Goal: Task Accomplishment & Management: Use online tool/utility

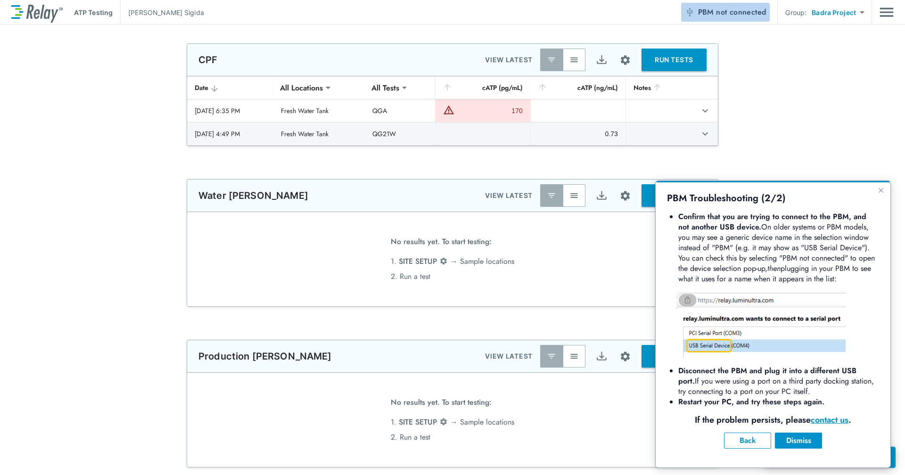
click at [725, 10] on span "not connected" at bounding box center [741, 12] width 50 height 11
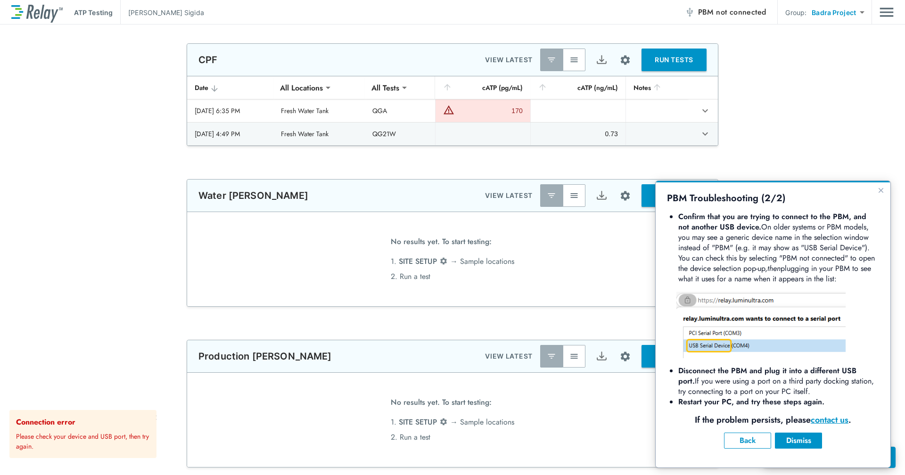
click at [747, 14] on span "not connected" at bounding box center [741, 12] width 50 height 11
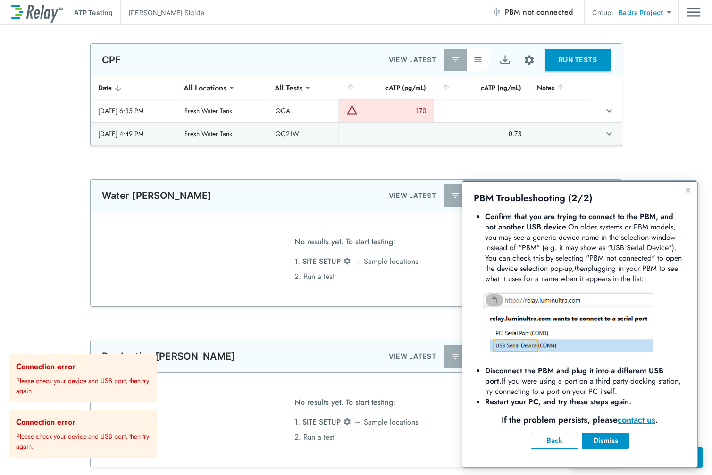
click at [104, 437] on p "Please check your device and USB port, then try again." at bounding box center [84, 440] width 137 height 24
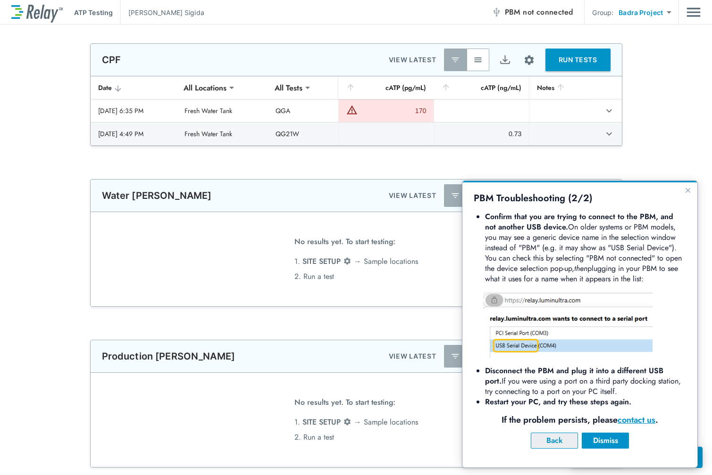
click at [564, 444] on div "Back" at bounding box center [553, 440] width 31 height 11
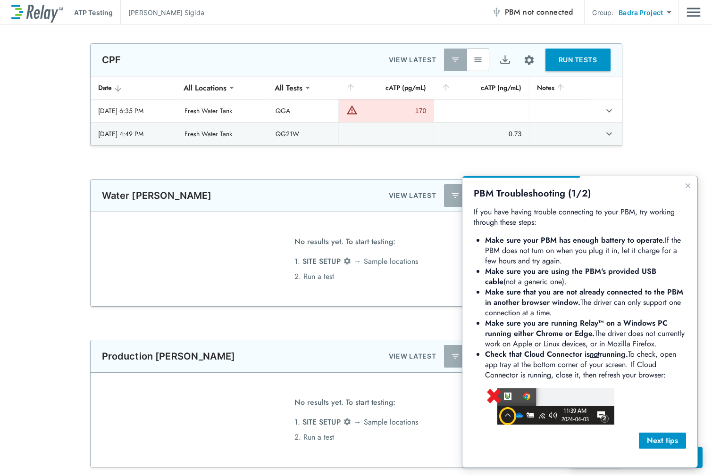
drag, startPoint x: 667, startPoint y: 438, endPoint x: 905, endPoint y: 17, distance: 483.7
click html "PBM Troubleshooting (1/2) If you have having trouble connecting to your PBM, tr…"
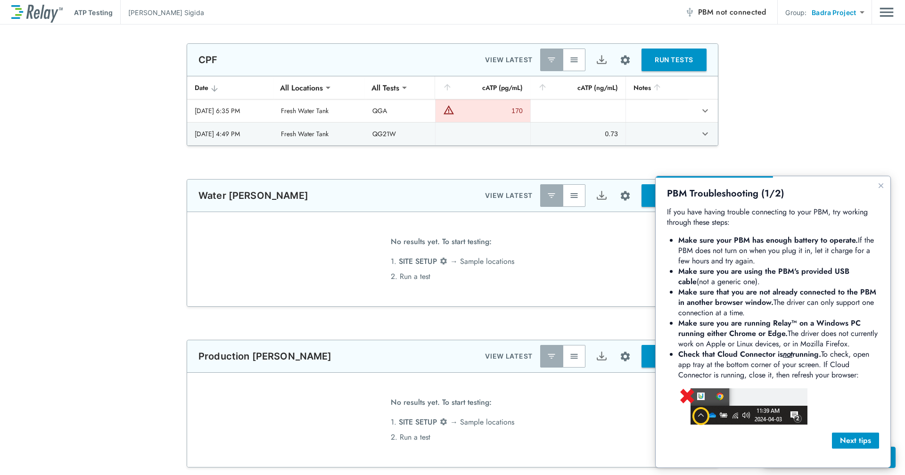
click at [712, 12] on span "PBM not connected" at bounding box center [732, 12] width 68 height 13
click at [861, 438] on div "Next tips" at bounding box center [856, 440] width 32 height 11
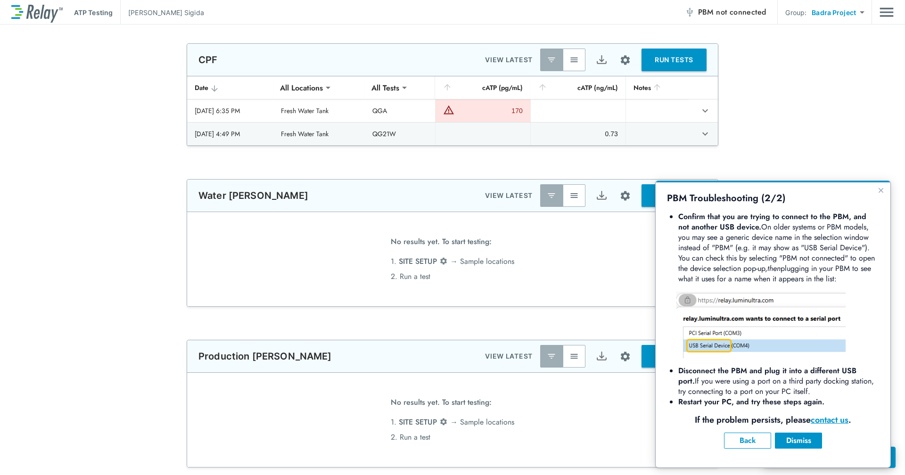
click at [726, 15] on span "not connected" at bounding box center [741, 12] width 50 height 11
click at [668, 62] on button "RUN TESTS" at bounding box center [674, 60] width 65 height 23
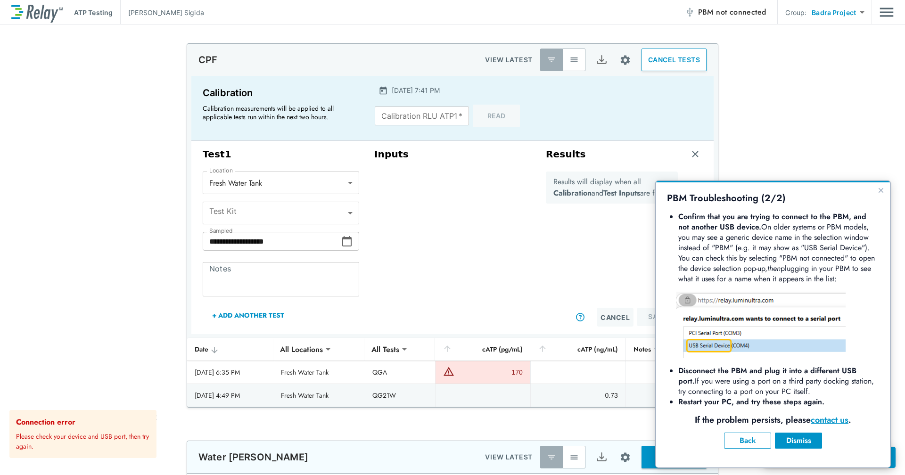
click at [877, 196] on h1 "PBM Troubleshooting (2/2)" at bounding box center [773, 198] width 212 height 12
click at [880, 194] on button "Close guide" at bounding box center [881, 190] width 11 height 11
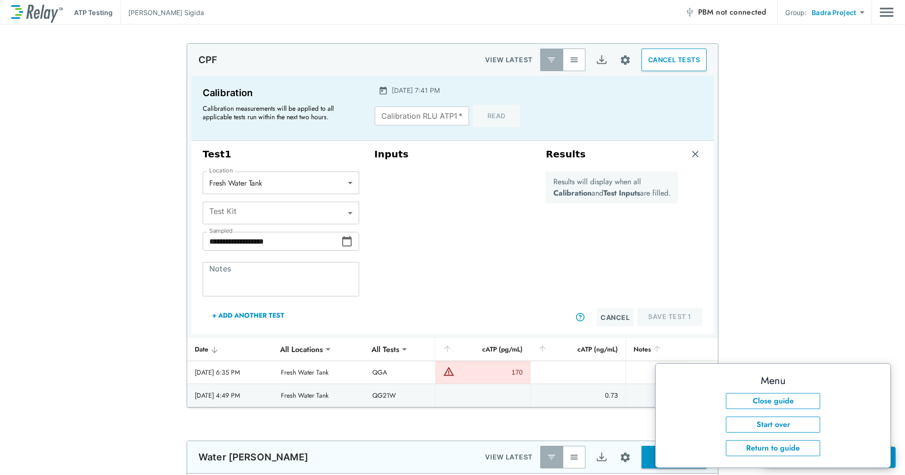
click at [497, 110] on div "Calibration RLU ATP1   * Calibration RLU ATP1   * Read" at bounding box center [452, 116] width 155 height 23
click at [756, 399] on button "Close guide" at bounding box center [773, 401] width 94 height 16
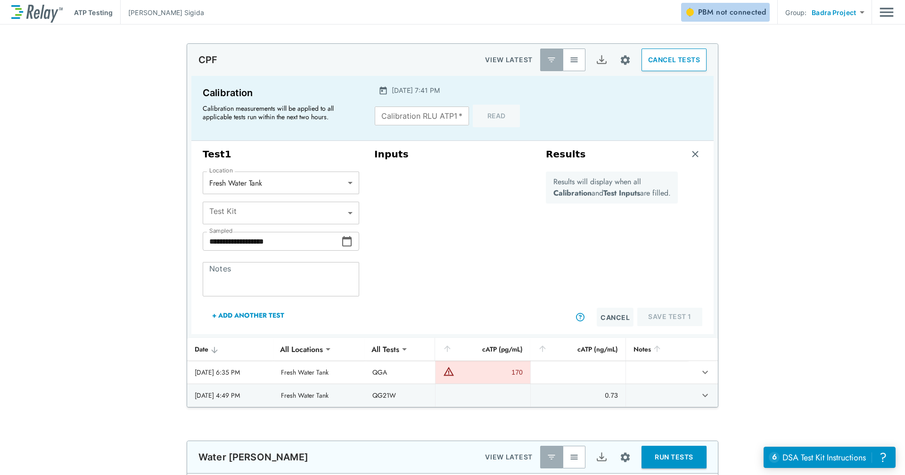
click at [734, 10] on span "not connected" at bounding box center [741, 12] width 50 height 11
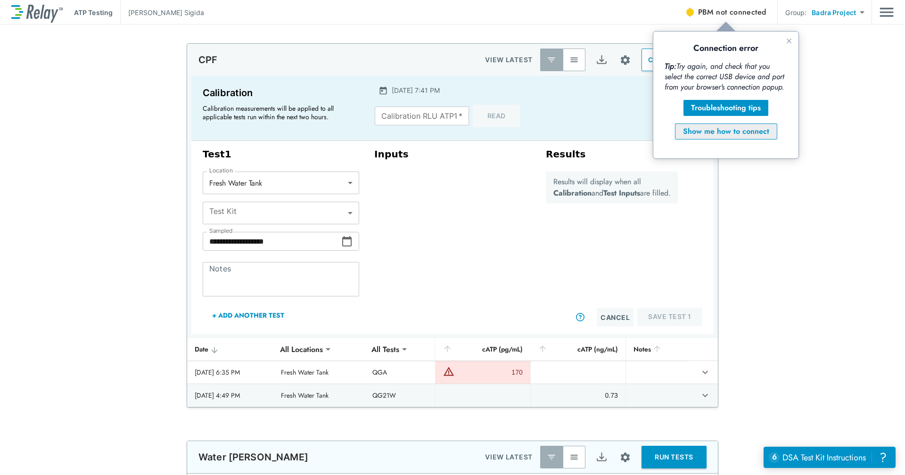
click at [751, 124] on button "Show me how to connect" at bounding box center [726, 132] width 102 height 16
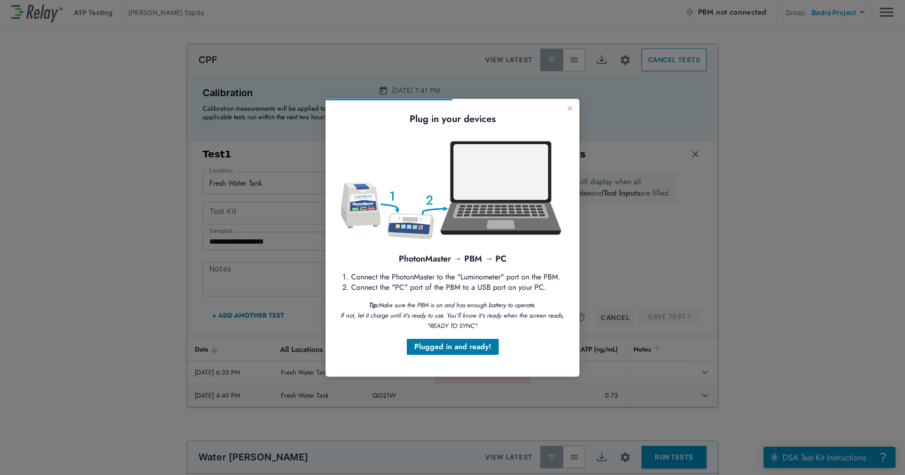
click at [456, 348] on div "Plugged in and ready!" at bounding box center [452, 346] width 77 height 11
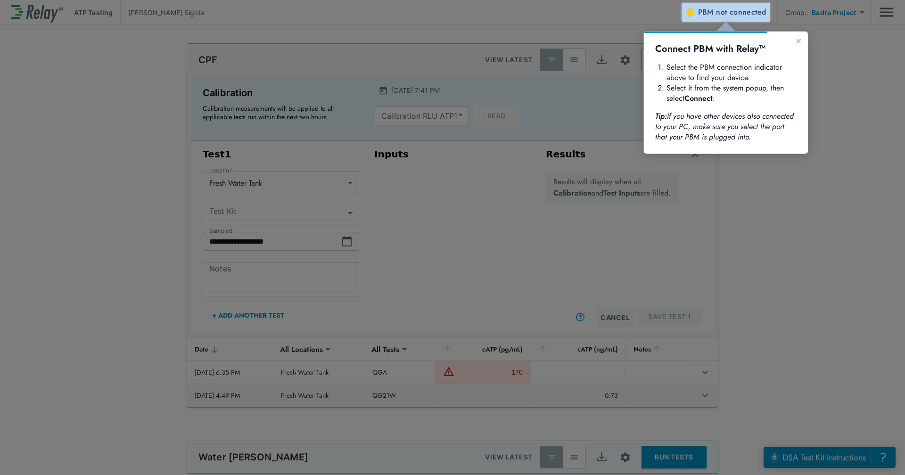
click at [750, 11] on span "not connected" at bounding box center [741, 12] width 50 height 11
click at [712, 12] on span "PBM not connected" at bounding box center [732, 12] width 68 height 13
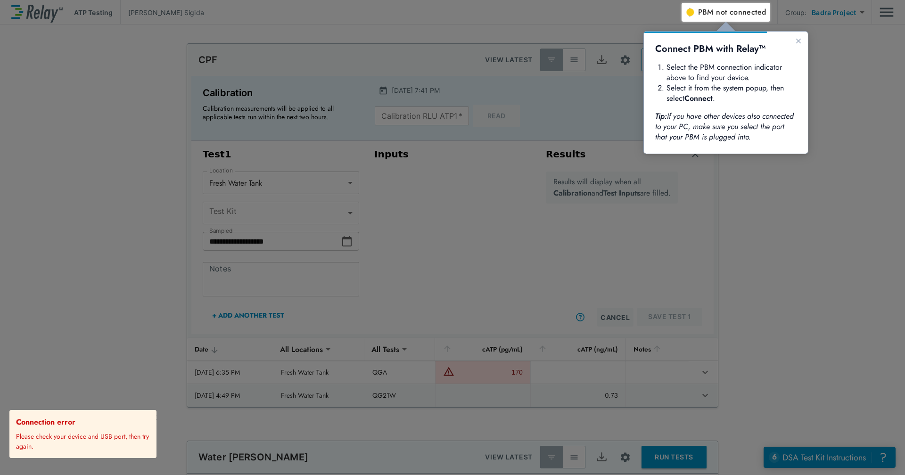
click at [727, 18] on span "PBM not connected" at bounding box center [732, 12] width 68 height 13
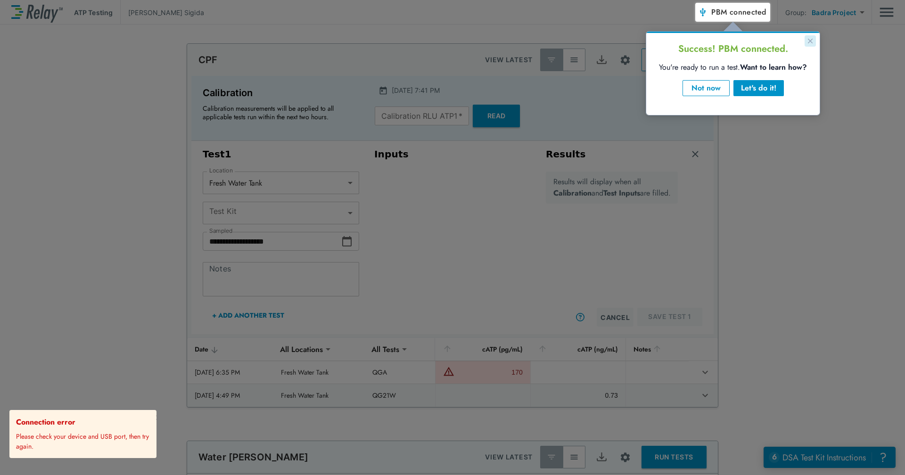
click at [814, 42] on button "Close guide" at bounding box center [810, 40] width 11 height 11
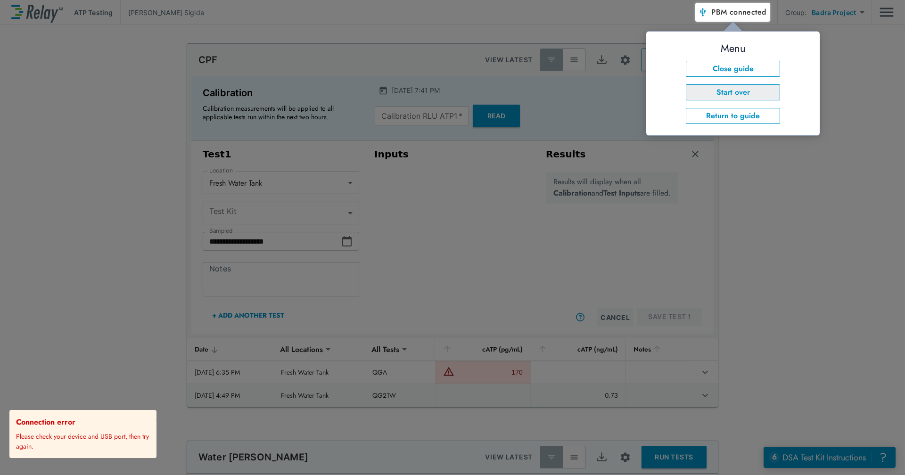
click at [765, 94] on button "Start over" at bounding box center [733, 92] width 94 height 16
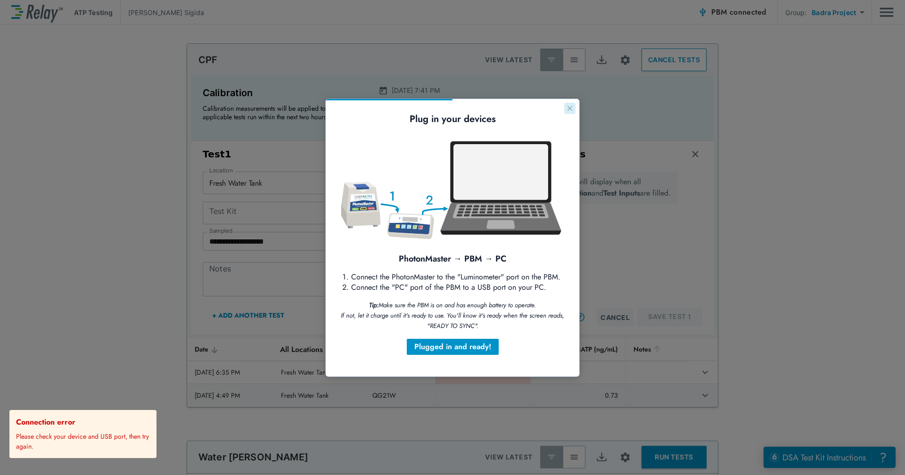
click at [565, 106] on button "Close guide" at bounding box center [569, 108] width 11 height 11
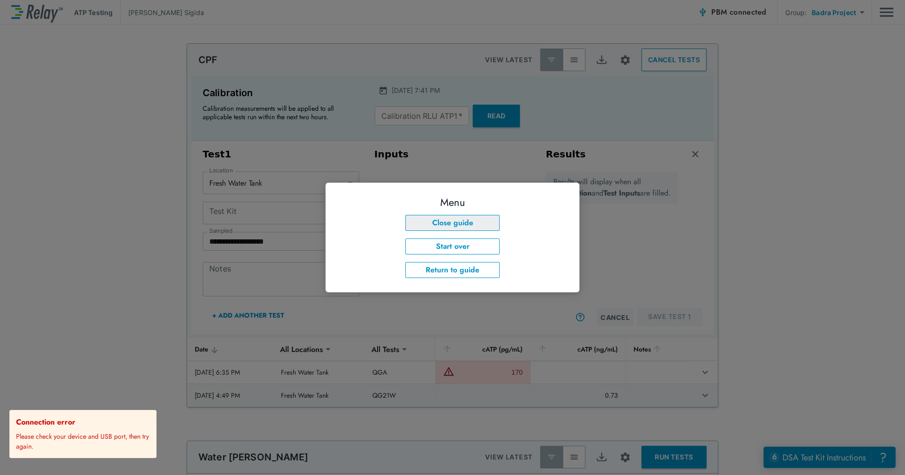
click at [482, 223] on button "Close guide" at bounding box center [453, 223] width 94 height 16
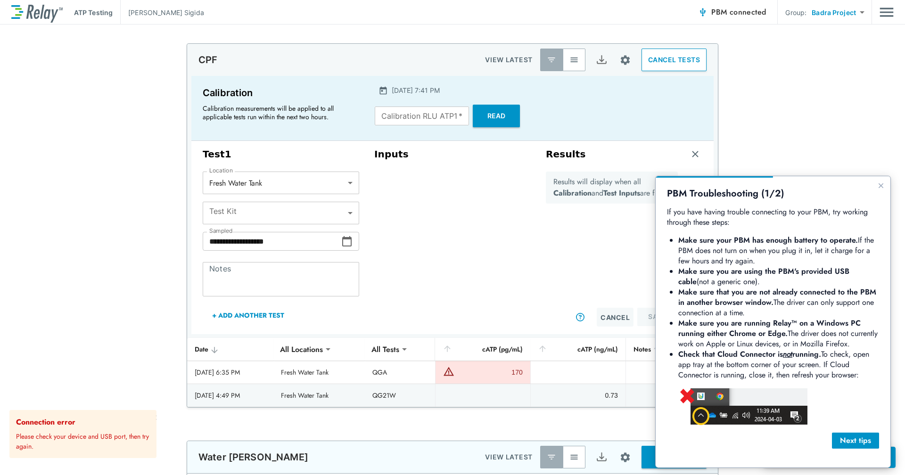
click at [508, 118] on button "Read" at bounding box center [496, 116] width 47 height 23
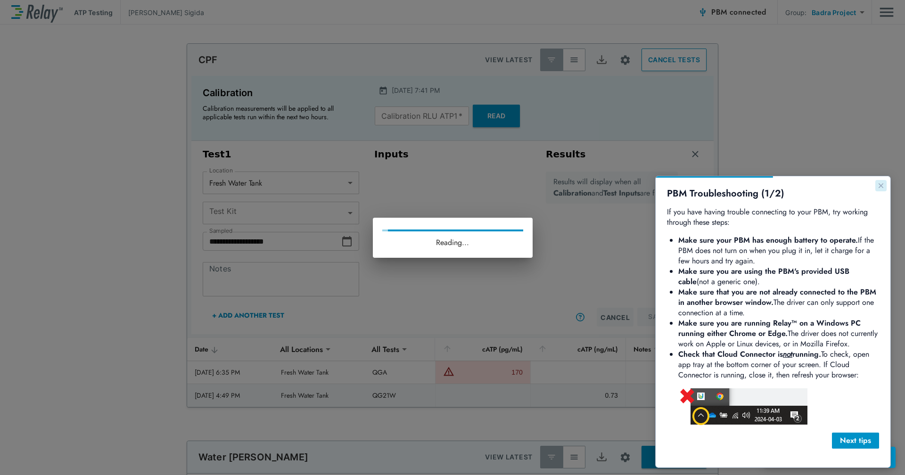
click at [884, 186] on icon "Close guide" at bounding box center [881, 186] width 8 height 8
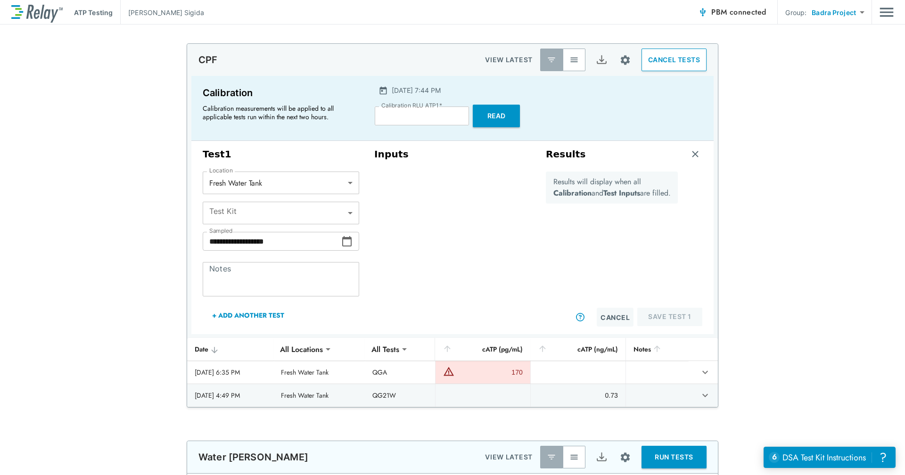
click at [480, 110] on button "Read" at bounding box center [496, 116] width 47 height 23
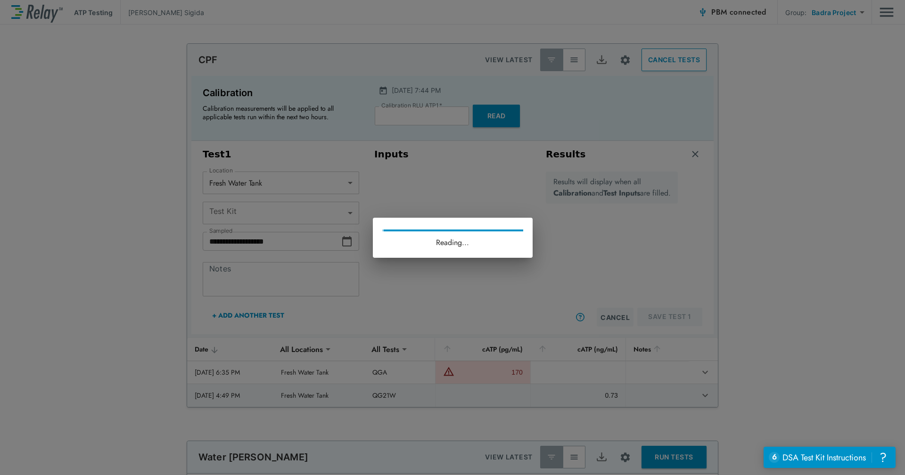
type input "*"
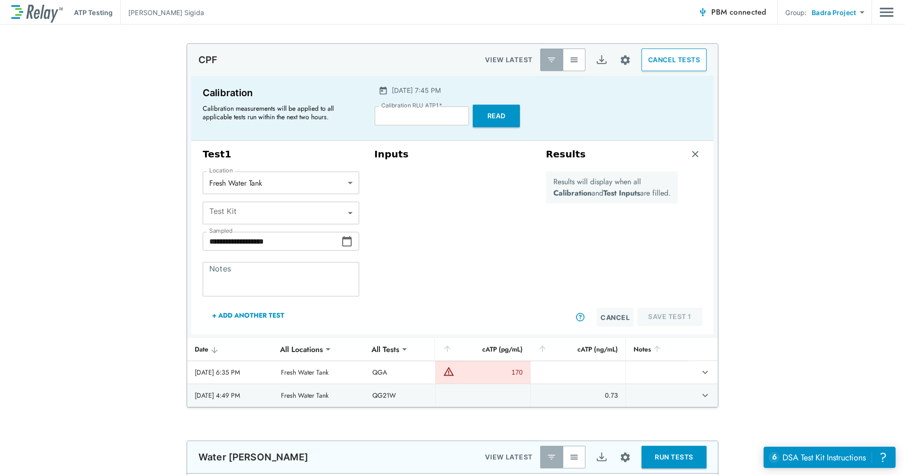
click at [348, 214] on body "**********" at bounding box center [452, 237] width 905 height 475
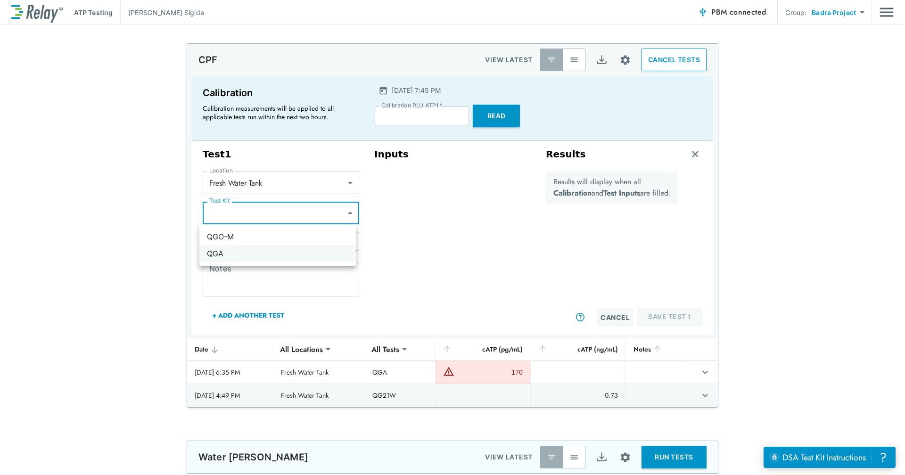
click at [304, 255] on li "QGA" at bounding box center [277, 253] width 157 height 17
type input "***"
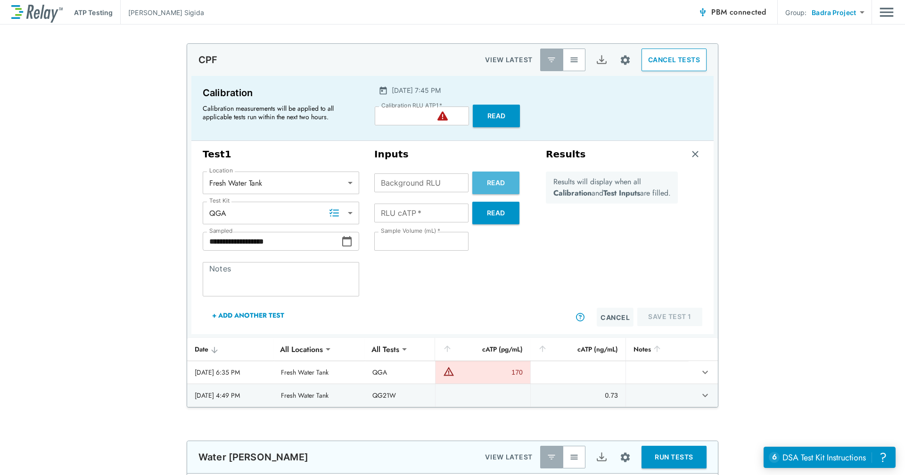
click at [484, 182] on button "Read" at bounding box center [495, 183] width 47 height 23
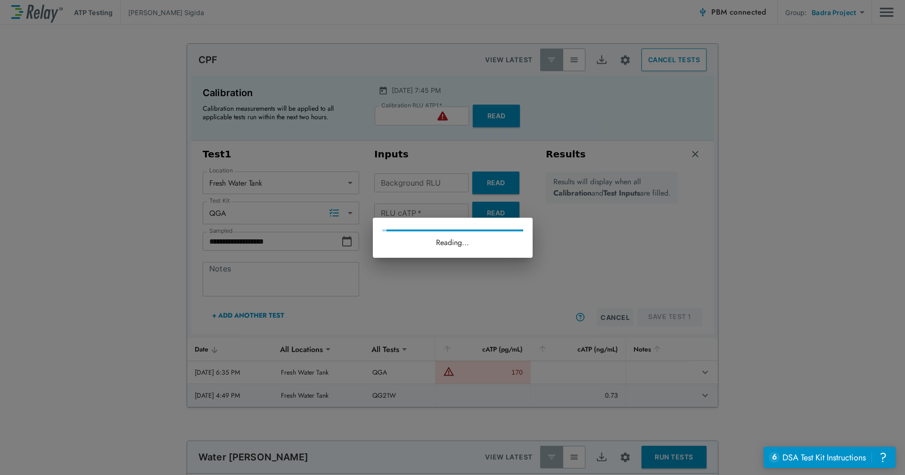
type input "*"
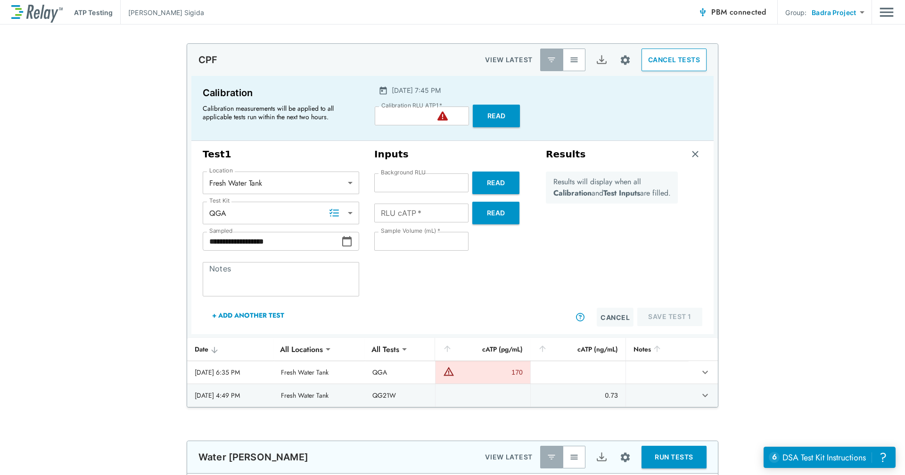
click at [484, 221] on button "Read" at bounding box center [495, 213] width 47 height 23
type input "*"
click at [498, 116] on button "Read" at bounding box center [496, 116] width 47 height 23
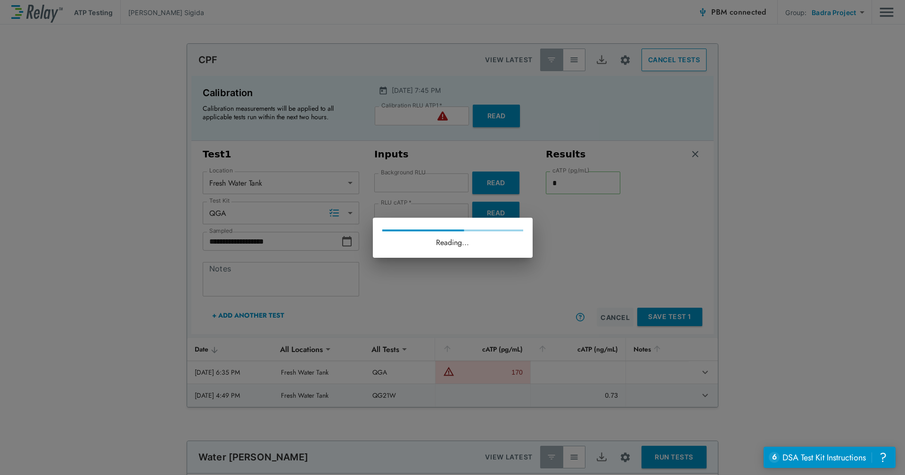
type input "*"
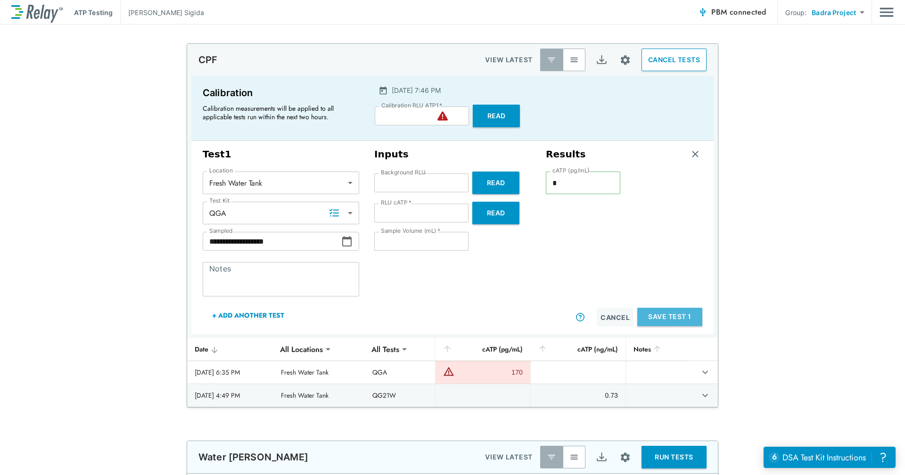
click at [652, 312] on button "Save Test 1" at bounding box center [669, 317] width 65 height 18
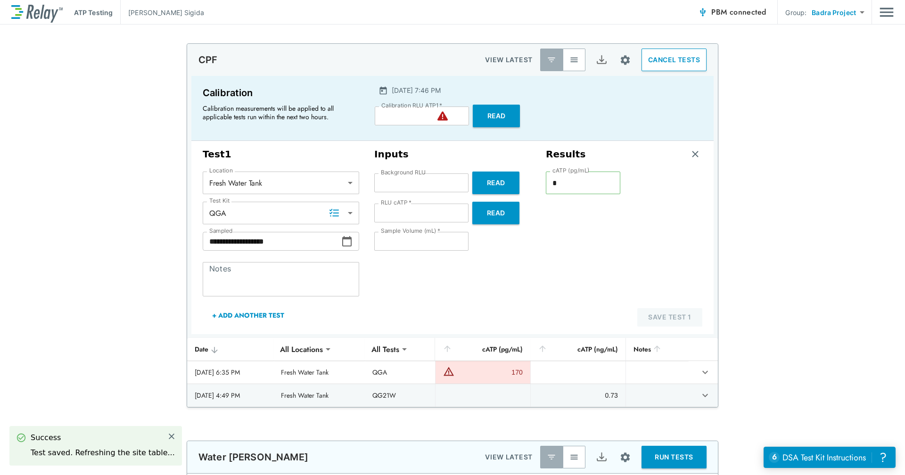
click at [351, 184] on body "**********" at bounding box center [452, 237] width 905 height 475
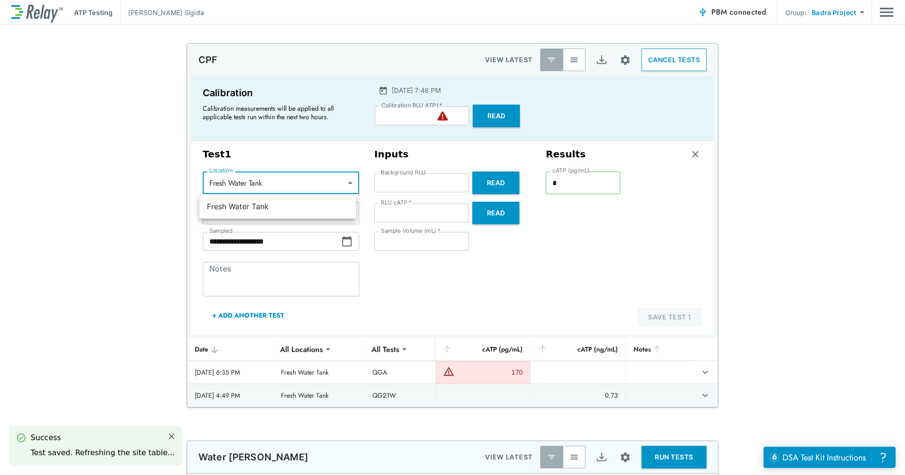
click at [351, 184] on div at bounding box center [452, 237] width 905 height 475
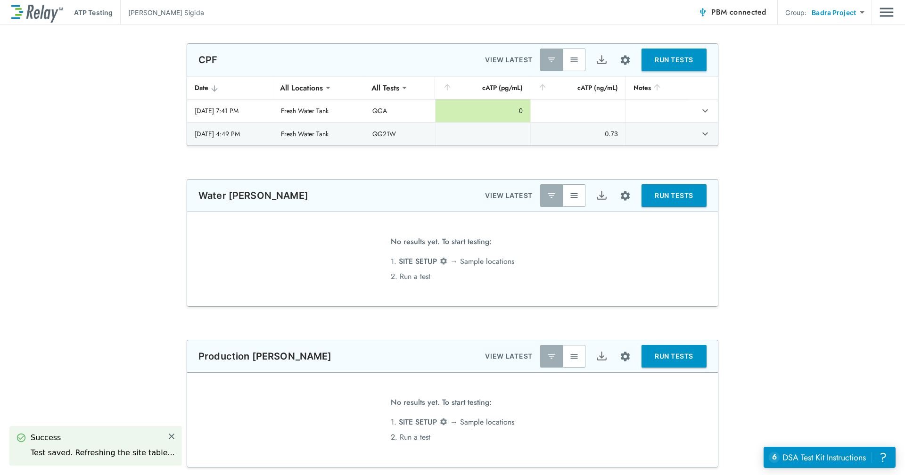
type input "**********"
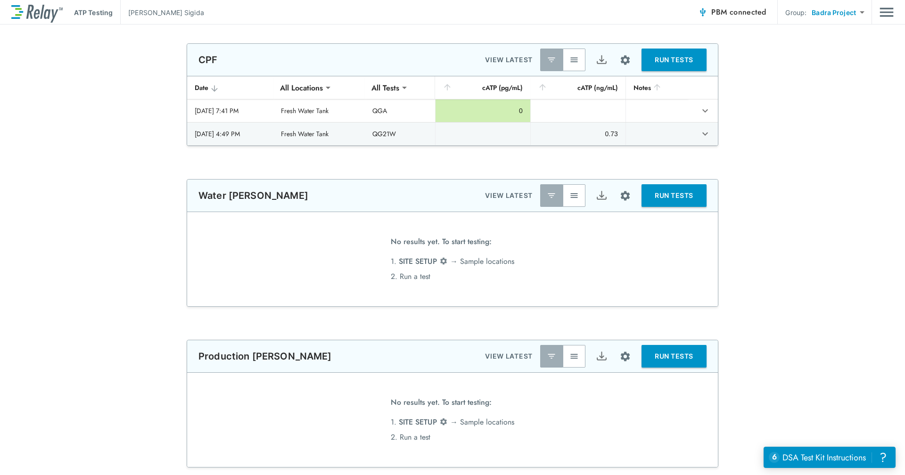
click at [746, 7] on span "connected" at bounding box center [748, 12] width 37 height 11
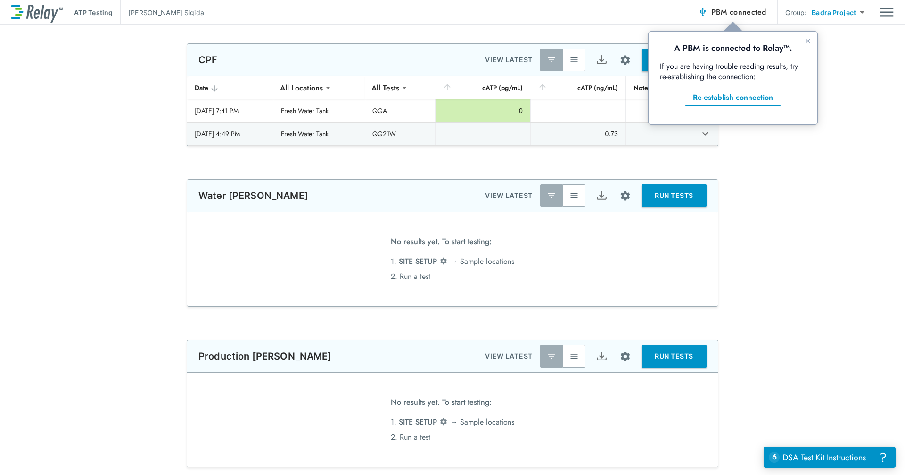
click at [747, 13] on span "connected" at bounding box center [748, 12] width 37 height 11
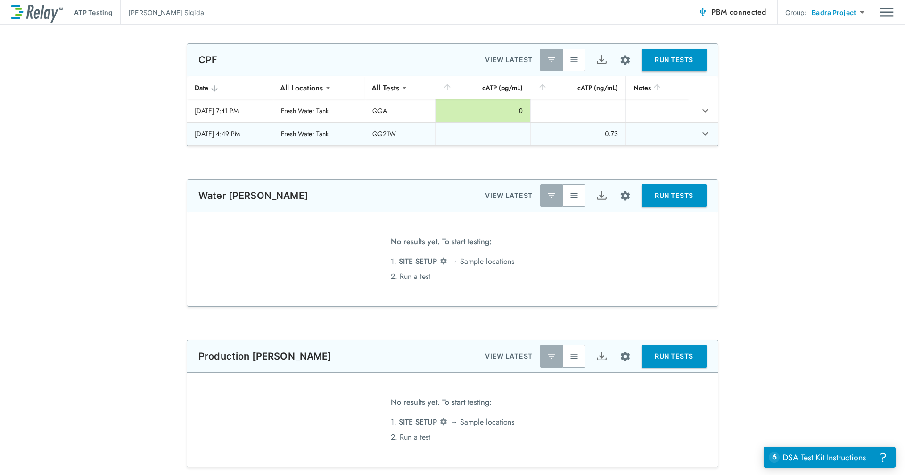
click at [322, 133] on td "Fresh Water Tank" at bounding box center [318, 134] width 91 height 23
click at [638, 135] on td "sticky table" at bounding box center [657, 134] width 63 height 23
click at [702, 137] on icon "expand row" at bounding box center [705, 133] width 11 height 11
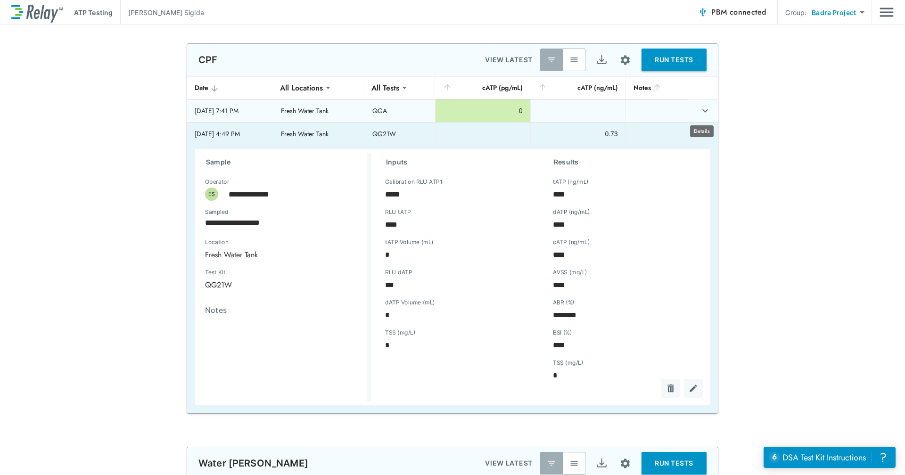
click at [703, 108] on icon "expand row" at bounding box center [705, 110] width 11 height 11
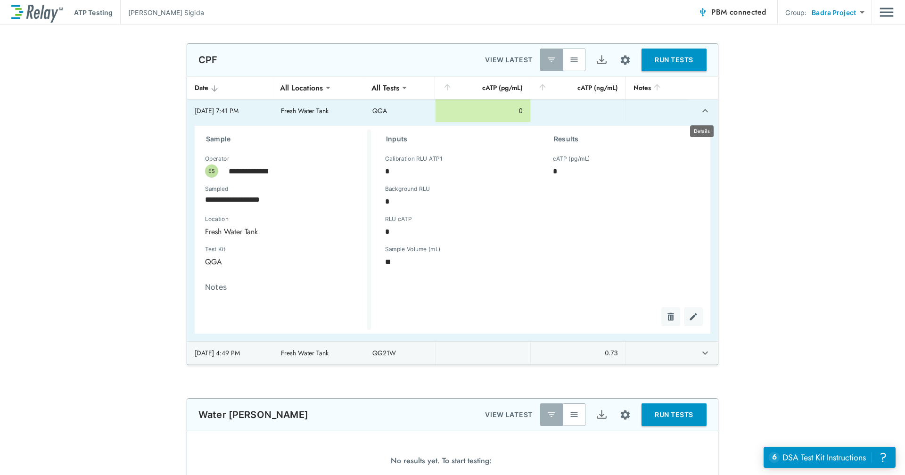
click at [703, 109] on icon "expand row" at bounding box center [705, 110] width 11 height 11
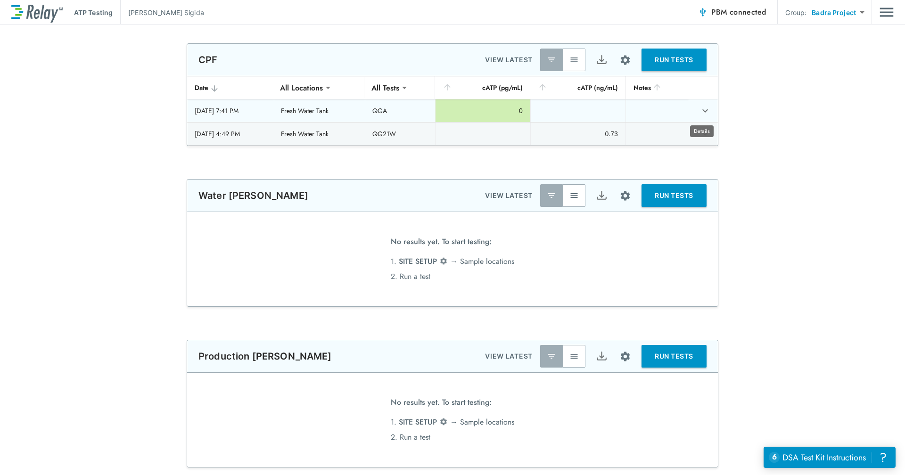
click at [701, 124] on body "**********" at bounding box center [452, 237] width 905 height 475
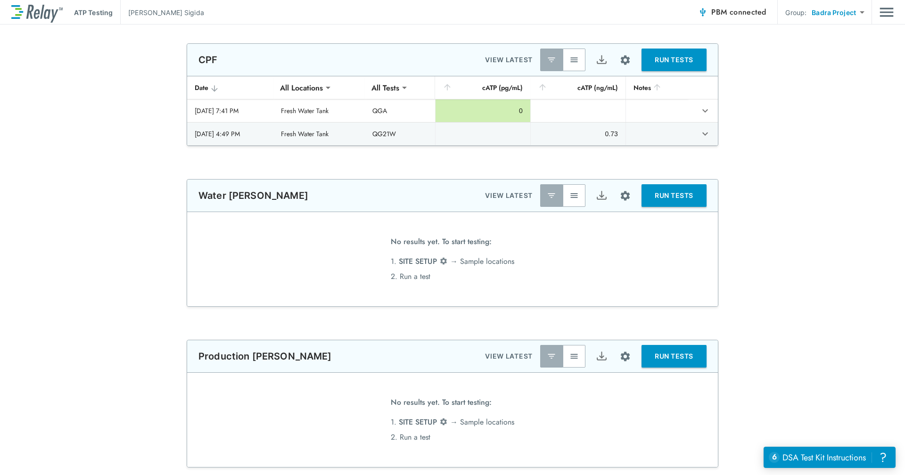
type input "**********"
